Goal: Find specific page/section: Find specific page/section

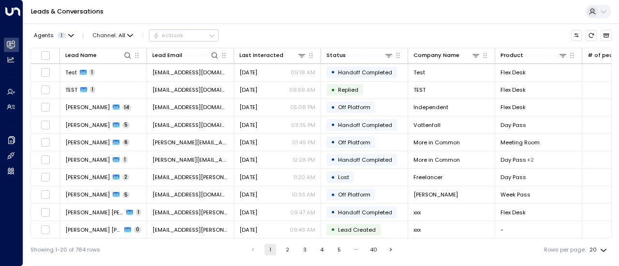
scroll to position [174, 0]
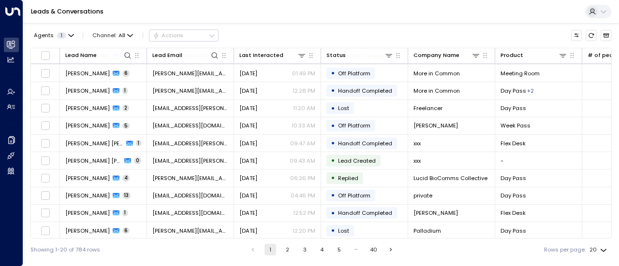
click at [0, 0] on icon at bounding box center [0, 0] width 0 height 0
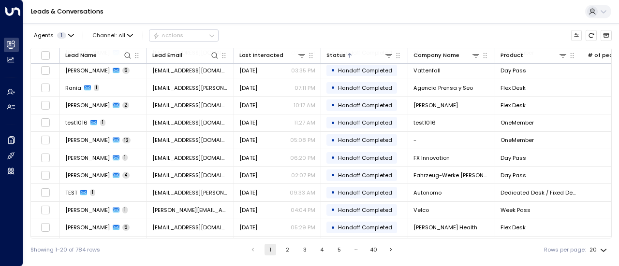
scroll to position [174, 0]
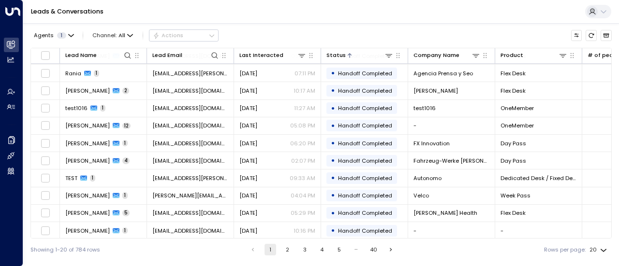
click at [392, 57] on icon at bounding box center [389, 56] width 8 height 8
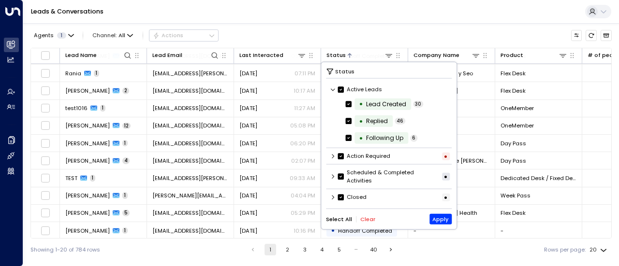
scroll to position [0, 0]
click at [336, 195] on div "Closed •" at bounding box center [389, 196] width 126 height 13
click at [352, 195] on label "Closed" at bounding box center [352, 197] width 29 height 8
click at [445, 220] on button "Apply" at bounding box center [440, 219] width 23 height 11
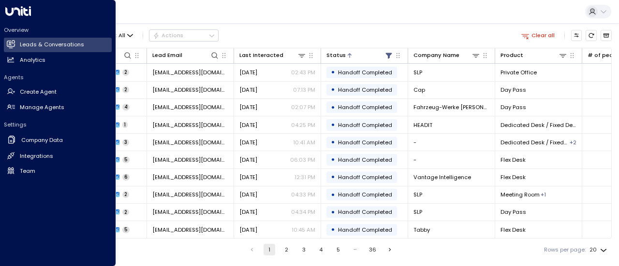
click at [31, 160] on h2 "Integrations" at bounding box center [36, 156] width 33 height 8
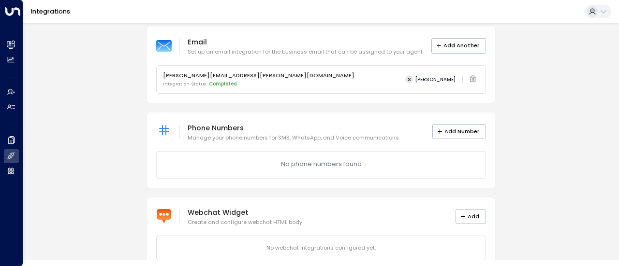
scroll to position [78, 0]
